Goal: Transaction & Acquisition: Purchase product/service

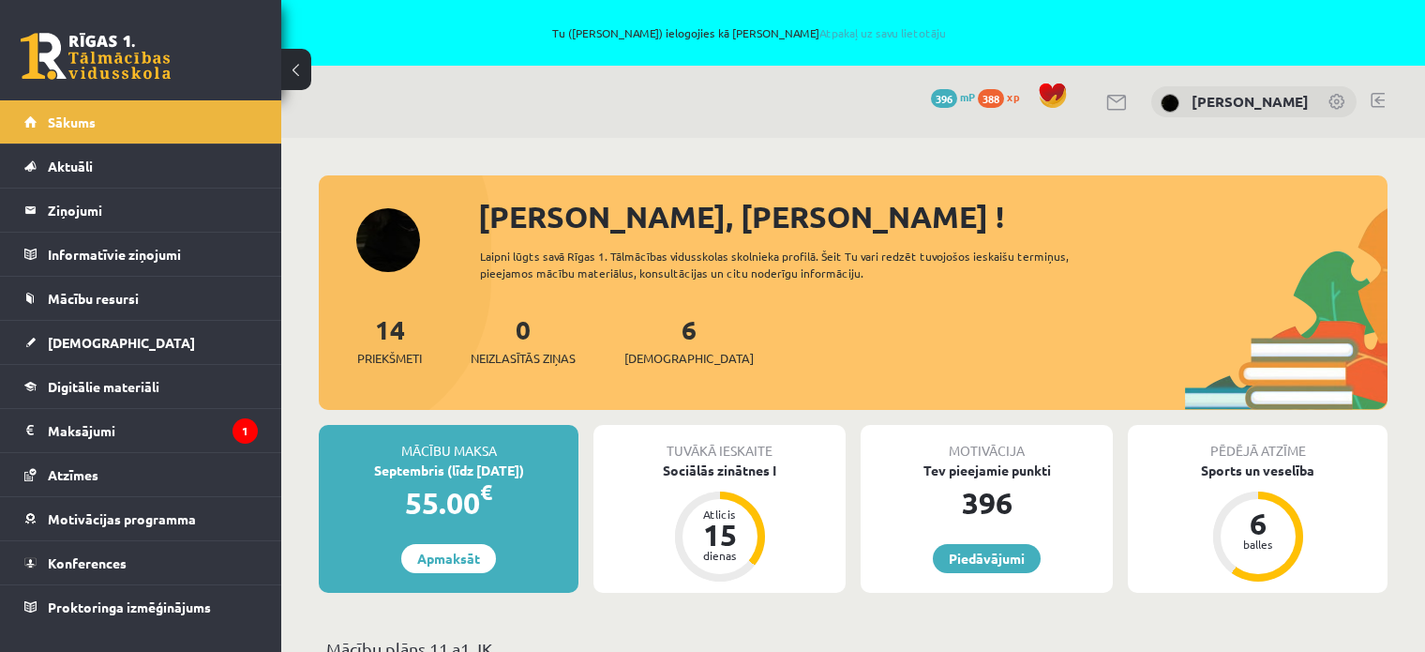
click at [90, 429] on legend "Maksājumi 1" at bounding box center [153, 430] width 210 height 43
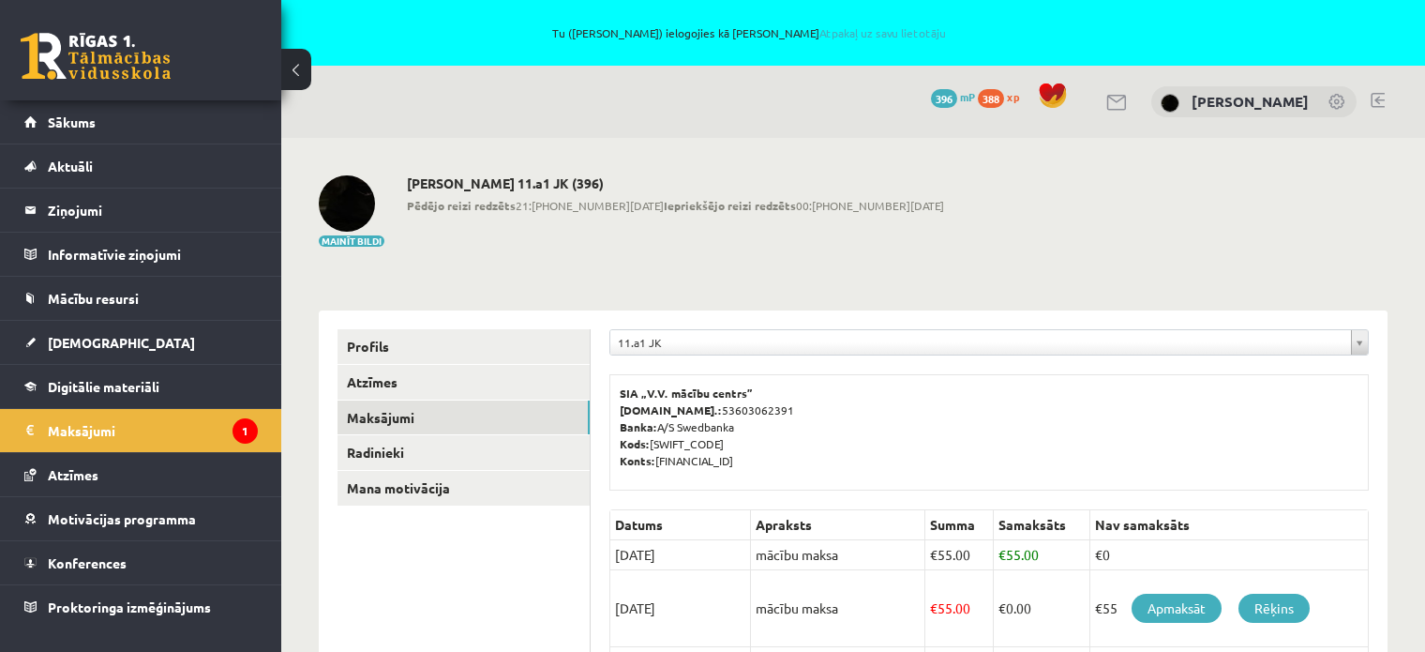
click at [1108, 239] on div "Mainīt bildi [PERSON_NAME] 11.a1 JK (396) Pēdējo reizi redzēts 21:[PHONE_NUMBER…" at bounding box center [853, 211] width 1069 height 73
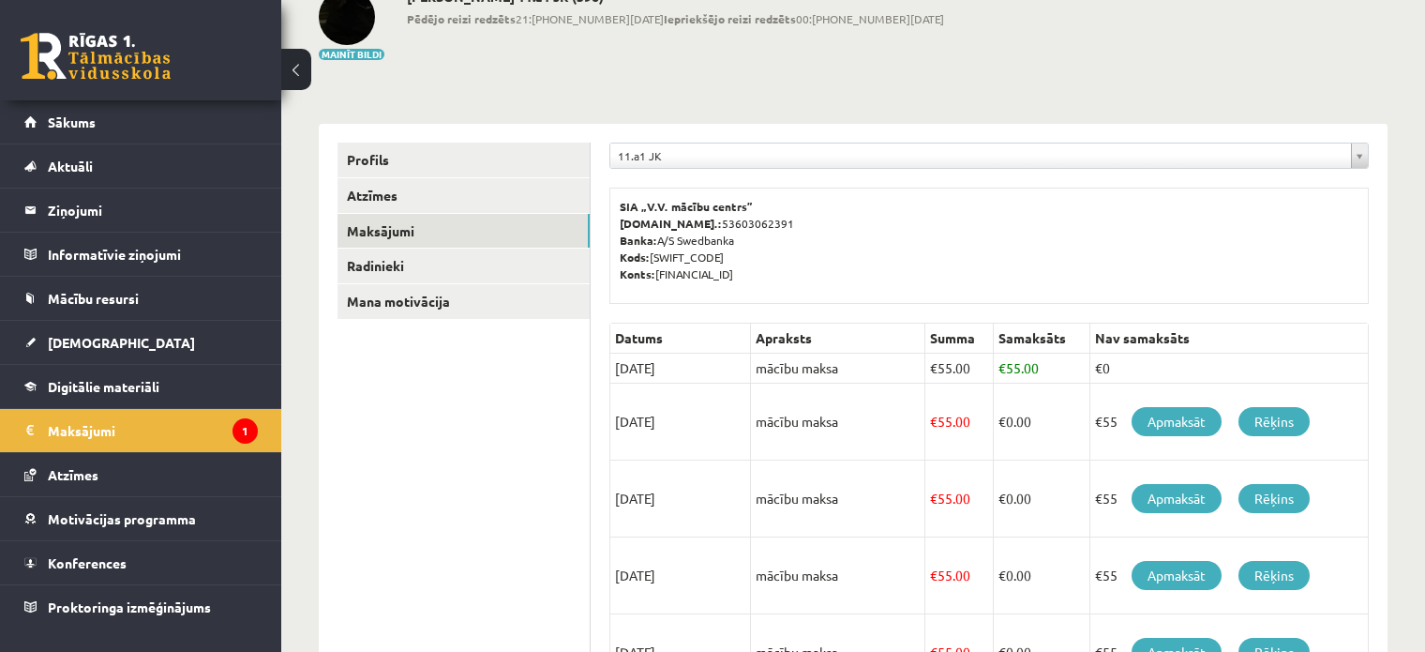
scroll to position [188, 0]
click at [1167, 418] on link "Apmaksāt" at bounding box center [1177, 420] width 90 height 29
